Goal: Communication & Community: Ask a question

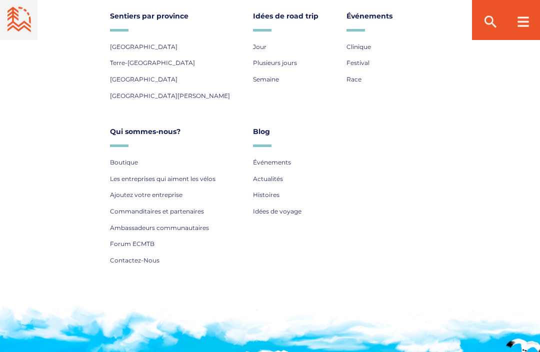
scroll to position [3745, 0]
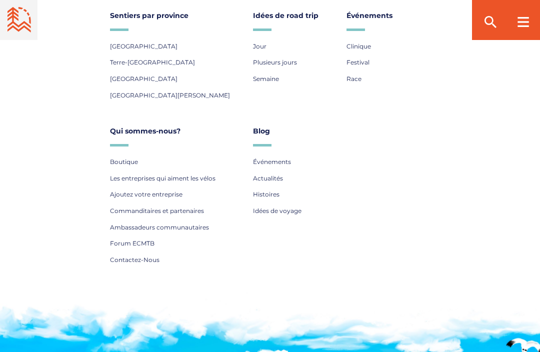
click at [154, 256] on span "Contactez-Nous" at bounding box center [135, 260] width 50 height 8
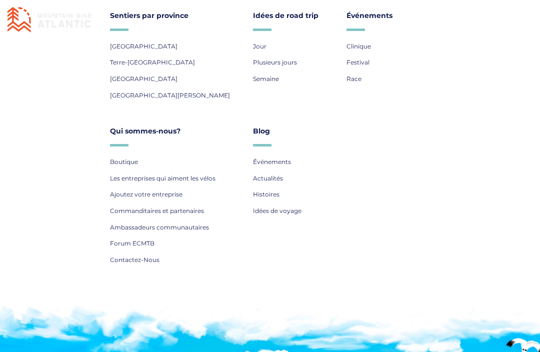
scroll to position [3778, 0]
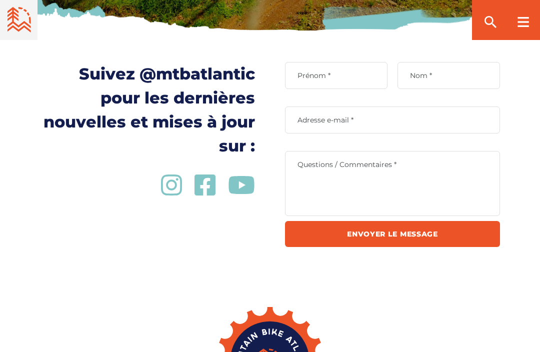
scroll to position [298, 0]
click at [329, 76] on label "Prénom *" at bounding box center [336, 76] width 103 height 9
click at [329, 76] on input "Prénom *" at bounding box center [336, 76] width 103 height 27
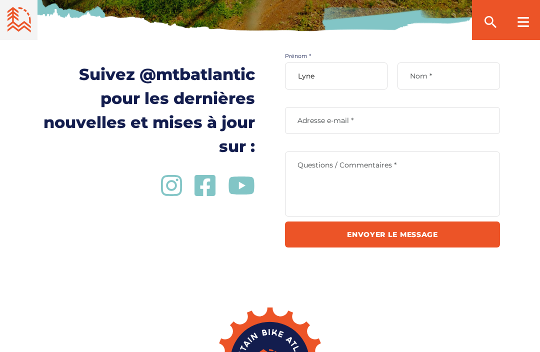
type input "Lyne"
click at [424, 81] on input "Nom *" at bounding box center [449, 76] width 103 height 27
type input "Beauregard"
click at [349, 126] on input "Adresse e-mail *" at bounding box center [392, 120] width 215 height 27
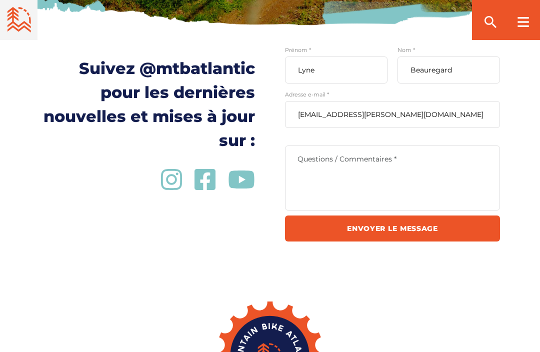
scroll to position [298, 0]
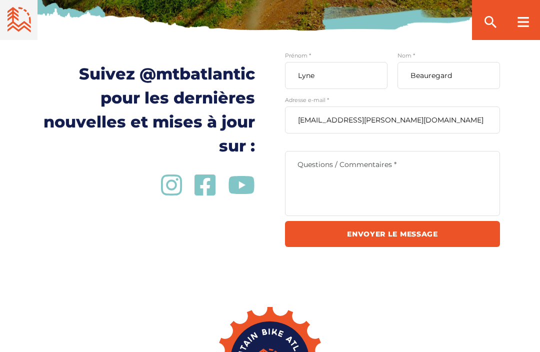
type input "lbeauregard2@rogers.com"
click at [302, 159] on textarea "Questions / Commentaires *" at bounding box center [392, 183] width 215 height 65
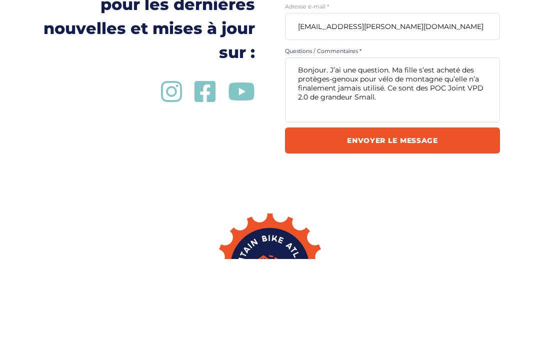
click at [384, 151] on textarea "Bonjour. J’ai une question. Ma fille s’est acheté des protèges-genoux pour vélo…" at bounding box center [392, 183] width 215 height 65
click at [390, 151] on textarea "Bonjour. J’ai une question. Ma fille s’est acheté des protèges-genoux pour vélo…" at bounding box center [392, 183] width 215 height 65
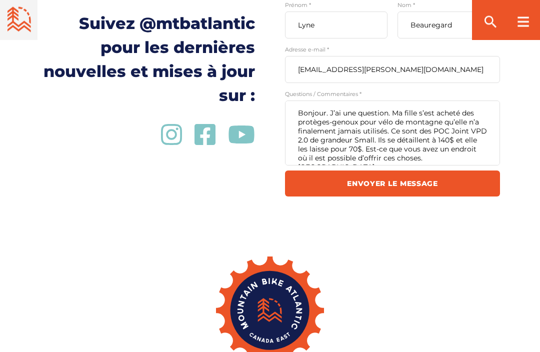
scroll to position [349, 0]
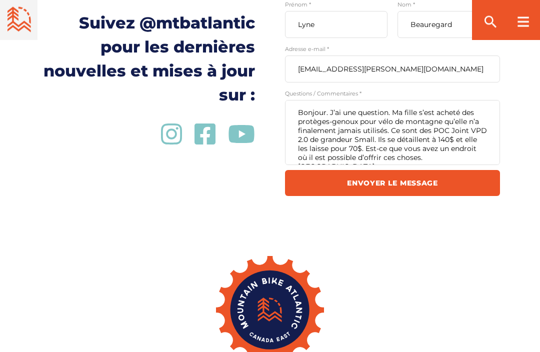
type textarea "Bonjour. J’ai une question. Ma fille s’est acheté des protèges-genoux pour vélo…"
click at [427, 188] on input "Envoyer le message" at bounding box center [392, 184] width 215 height 26
click at [410, 196] on input "Envoyer le message" at bounding box center [392, 183] width 215 height 26
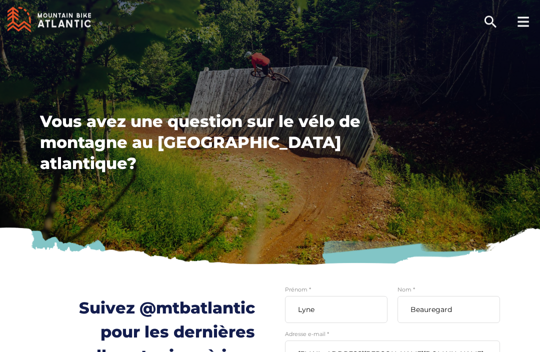
scroll to position [0, 0]
